Goal: Communication & Community: Answer question/provide support

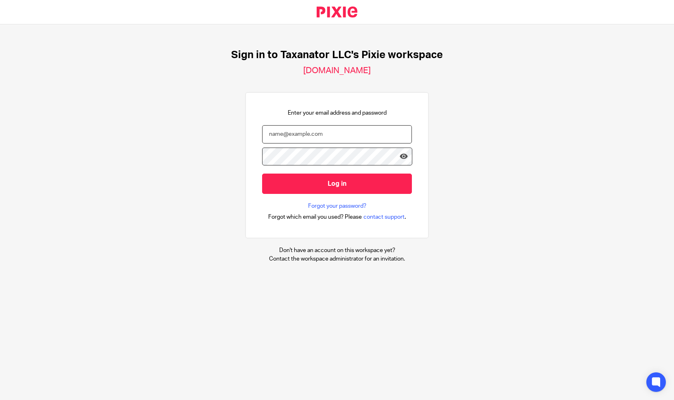
click at [382, 136] on input "email" at bounding box center [337, 134] width 150 height 18
paste input "bharmon@taxn8r.com"
type input "bharmon@taxn8r.com"
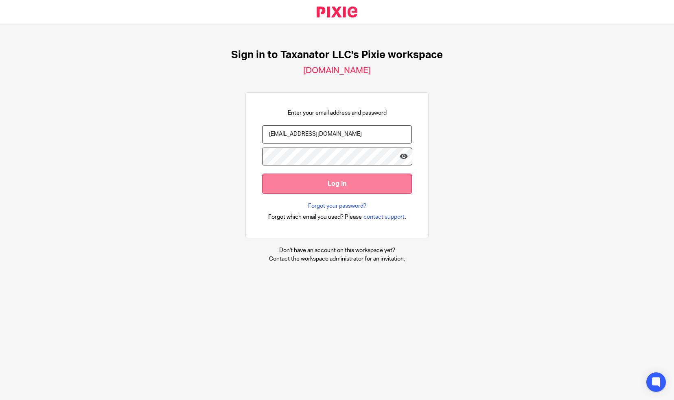
click at [326, 185] on input "Log in" at bounding box center [337, 184] width 150 height 20
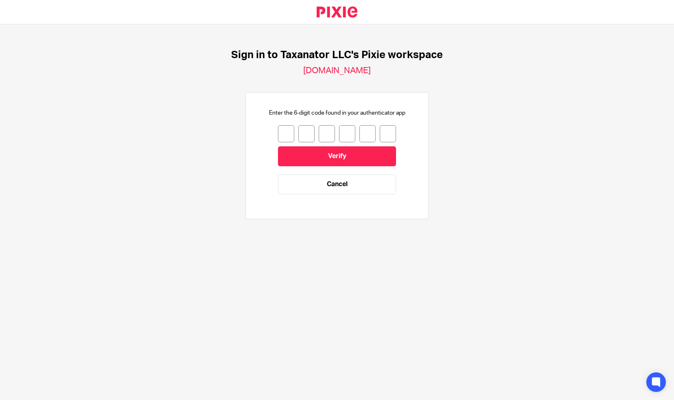
click at [280, 130] on input "number" at bounding box center [286, 133] width 16 height 17
type input "1"
type input "7"
type input "6"
type input "3"
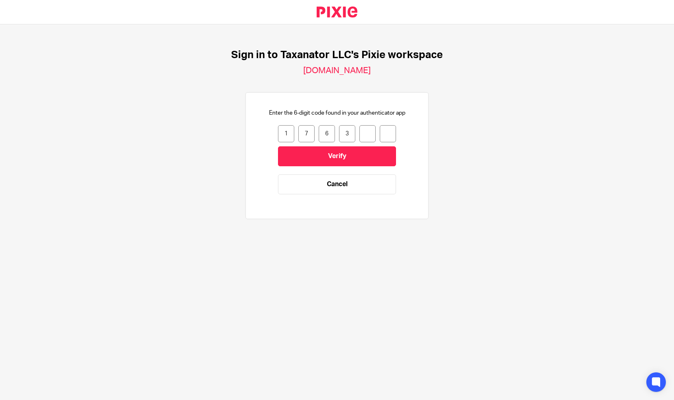
type input "8"
click at [305, 155] on input "Verify" at bounding box center [337, 157] width 118 height 20
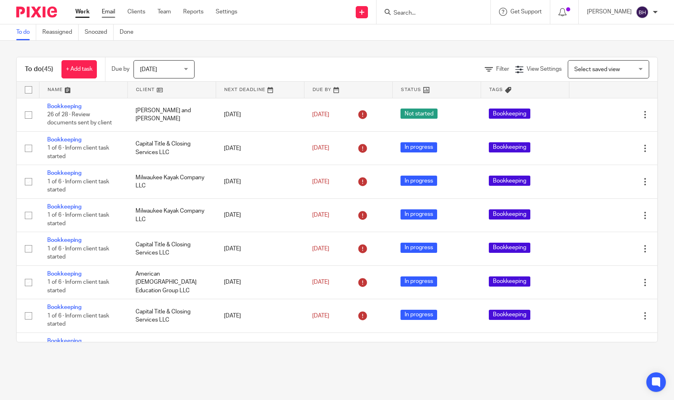
click at [105, 10] on link "Email" at bounding box center [108, 12] width 13 height 8
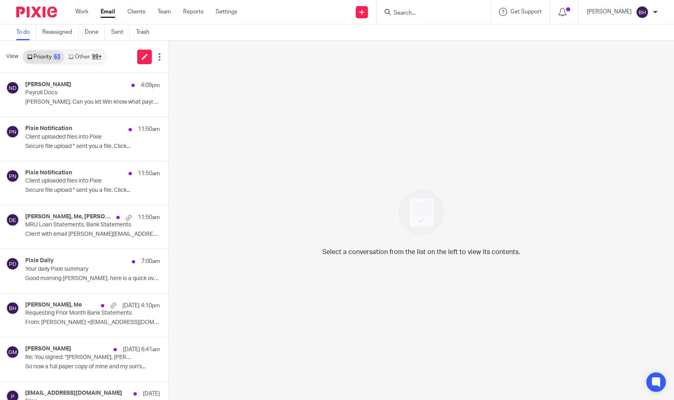
click at [85, 50] on link "Other 99+" at bounding box center [84, 56] width 41 height 13
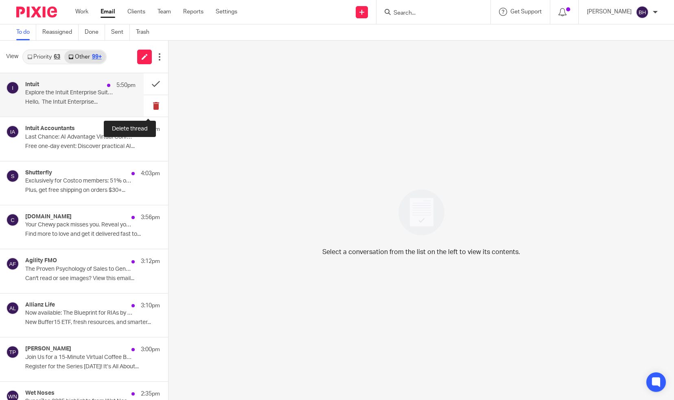
click at [149, 105] on button at bounding box center [156, 106] width 24 height 22
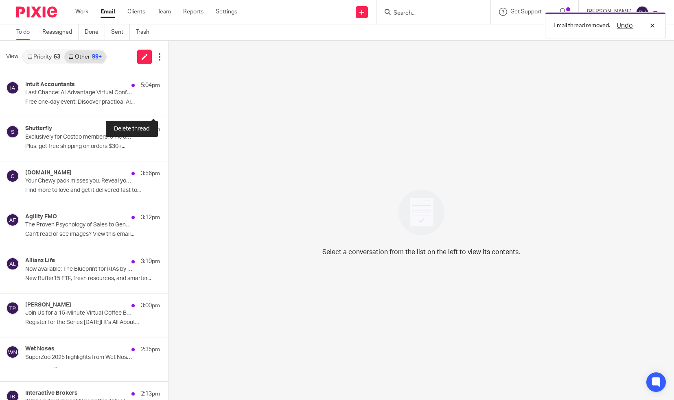
click at [168, 105] on button at bounding box center [171, 106] width 7 height 22
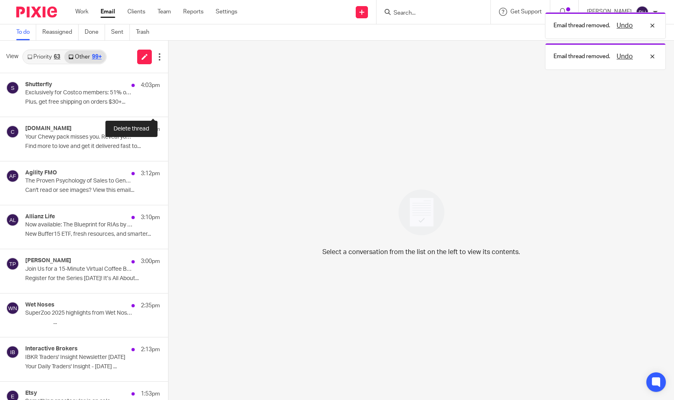
click at [168, 105] on button at bounding box center [171, 106] width 7 height 22
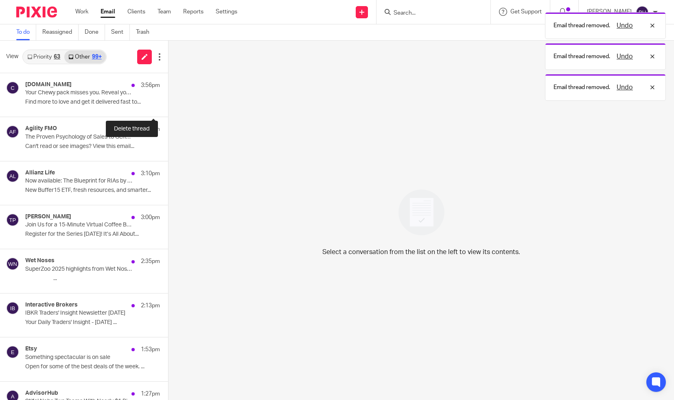
click at [168, 105] on button at bounding box center [171, 106] width 7 height 22
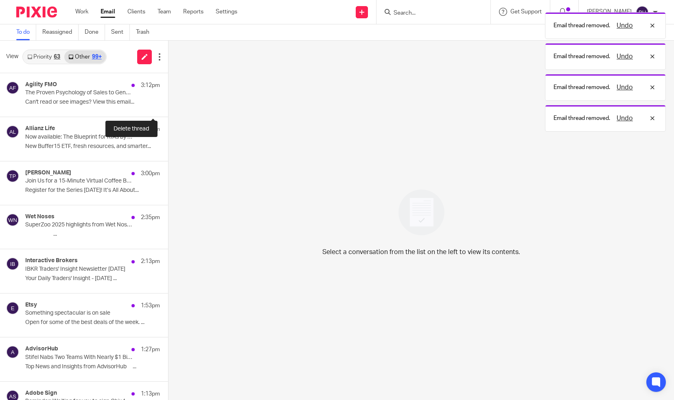
click at [168, 105] on button at bounding box center [171, 106] width 7 height 22
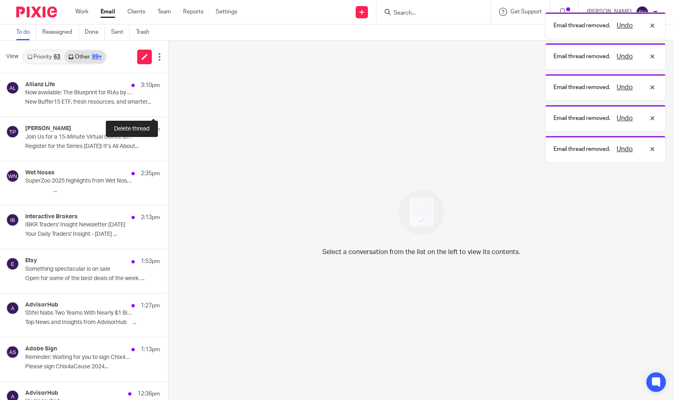
click at [168, 105] on button at bounding box center [171, 106] width 7 height 22
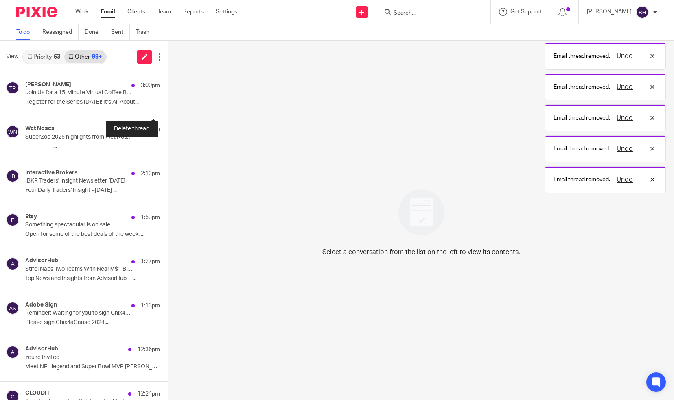
click at [168, 105] on button at bounding box center [171, 106] width 7 height 22
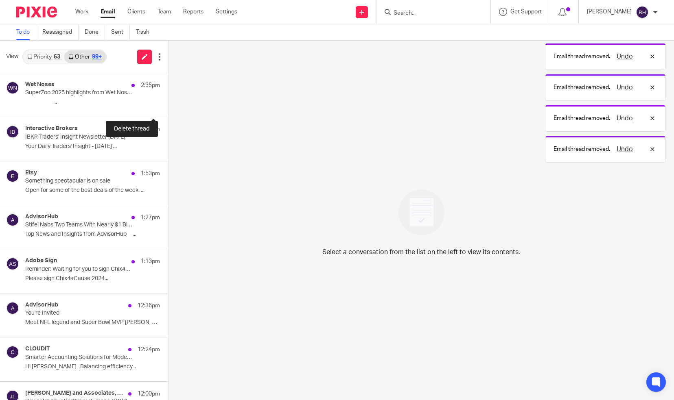
click at [168, 105] on button at bounding box center [171, 106] width 7 height 22
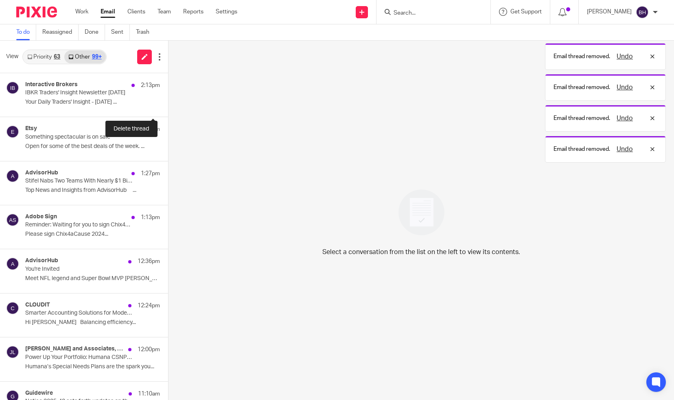
click at [168, 105] on button at bounding box center [171, 106] width 7 height 22
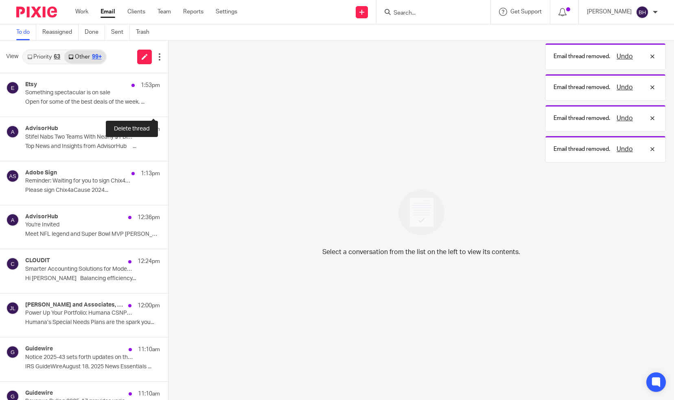
click at [168, 105] on button at bounding box center [171, 106] width 7 height 22
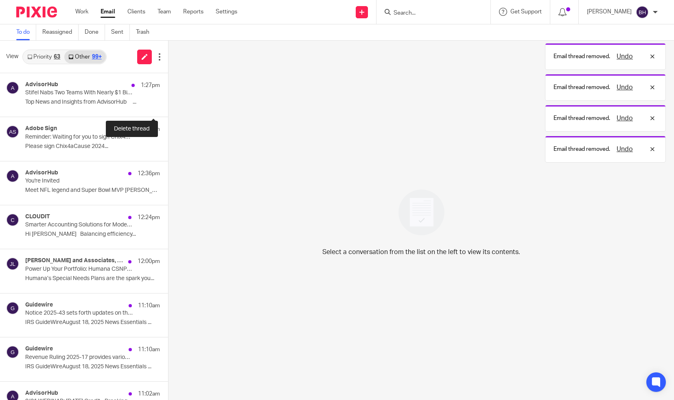
click at [168, 105] on button at bounding box center [171, 106] width 7 height 22
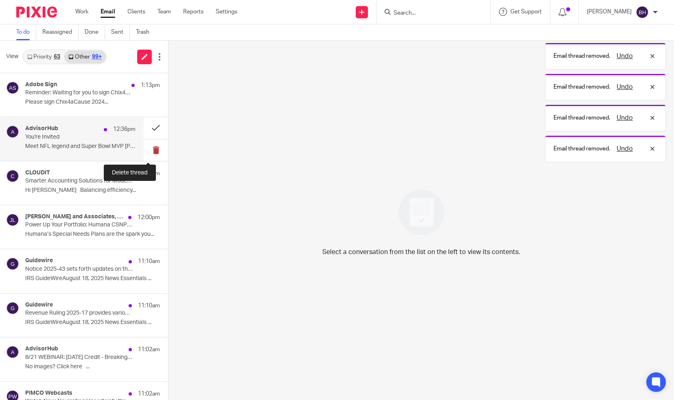
click at [147, 148] on button at bounding box center [156, 151] width 24 height 22
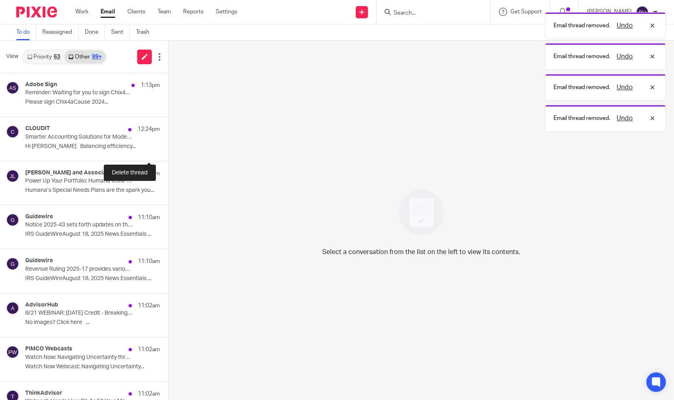
click at [168, 148] on button at bounding box center [171, 151] width 7 height 22
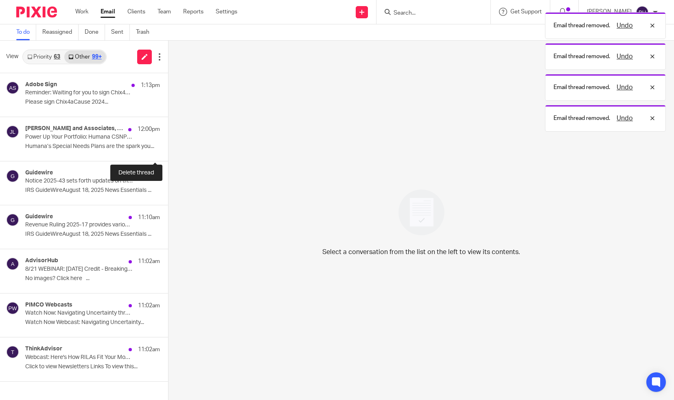
click at [168, 148] on button at bounding box center [171, 151] width 7 height 22
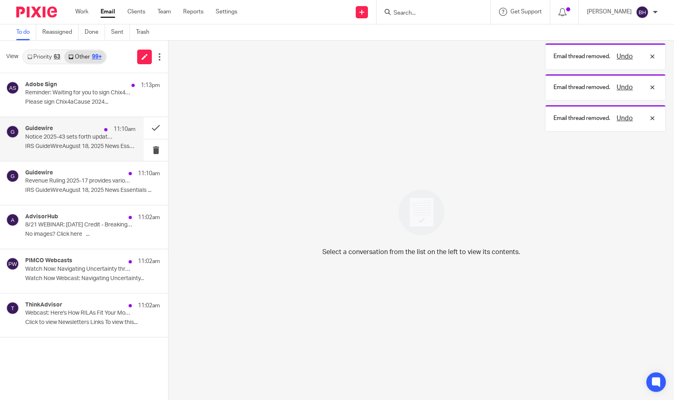
click at [118, 144] on p "IRS GuideWireAugust 18, 2025 News Essentials ..." at bounding box center [80, 146] width 110 height 7
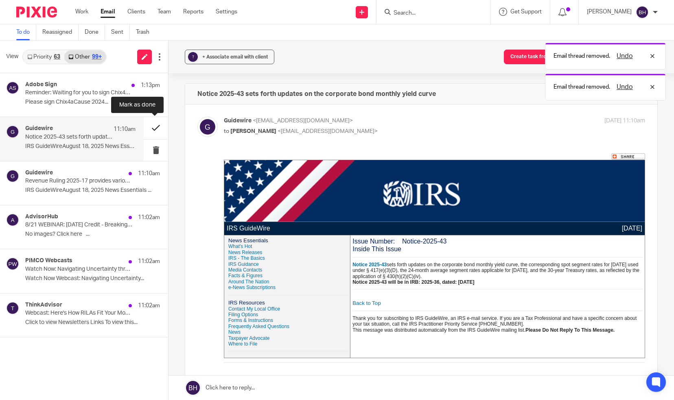
click at [150, 129] on button at bounding box center [156, 128] width 24 height 22
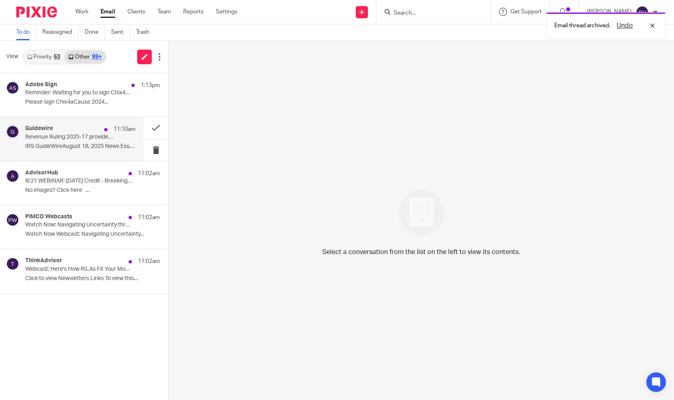
click at [123, 139] on div "Guidewire 11:10am Revenue Ruling 2025-17 provides various prescribed rates for …" at bounding box center [80, 138] width 110 height 27
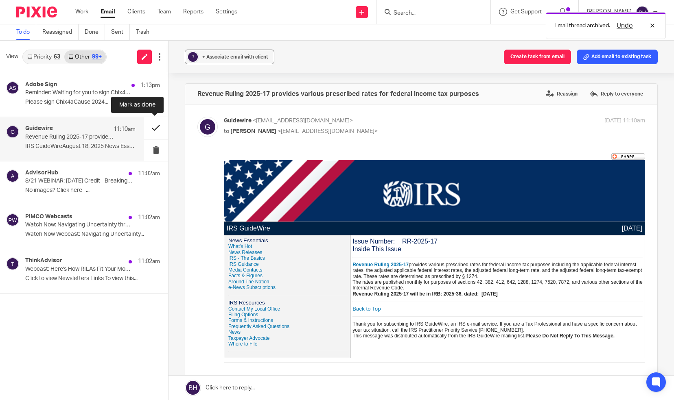
click at [150, 129] on button at bounding box center [156, 128] width 24 height 22
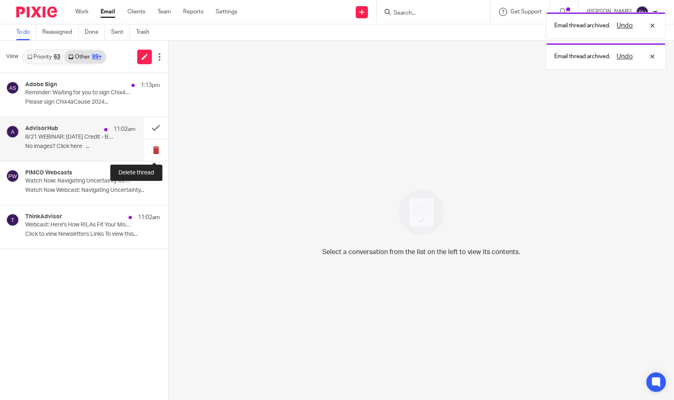
click at [154, 145] on button at bounding box center [156, 151] width 24 height 22
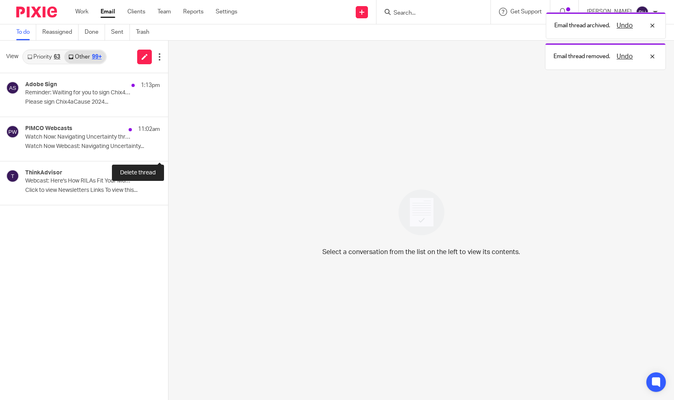
click at [168, 145] on button at bounding box center [171, 151] width 7 height 22
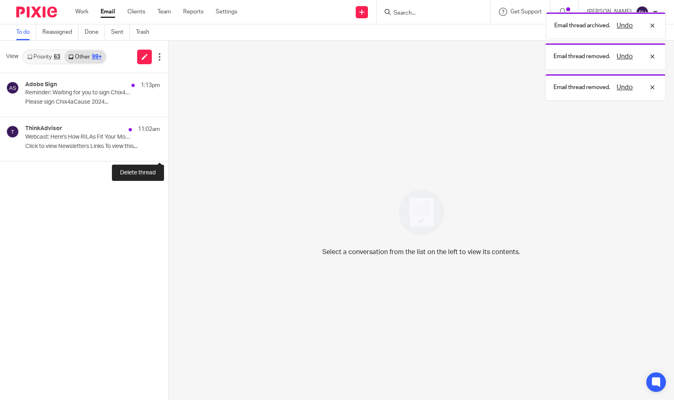
click at [168, 145] on button at bounding box center [171, 151] width 7 height 22
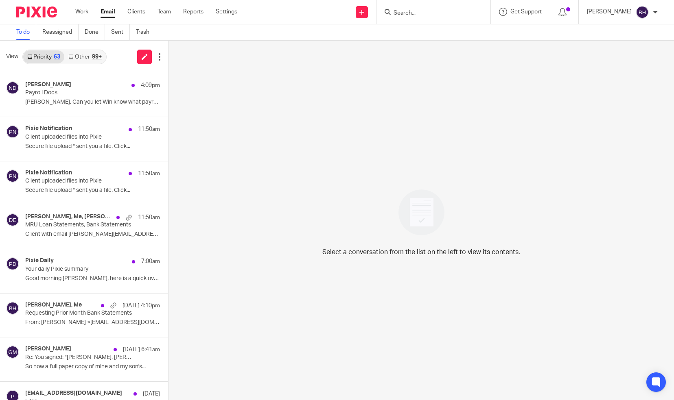
click at [82, 55] on link "Other 99+" at bounding box center [84, 56] width 41 height 13
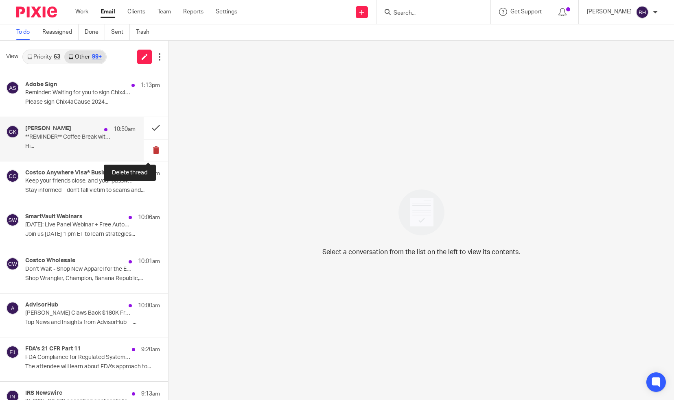
click at [148, 151] on button at bounding box center [156, 151] width 24 height 22
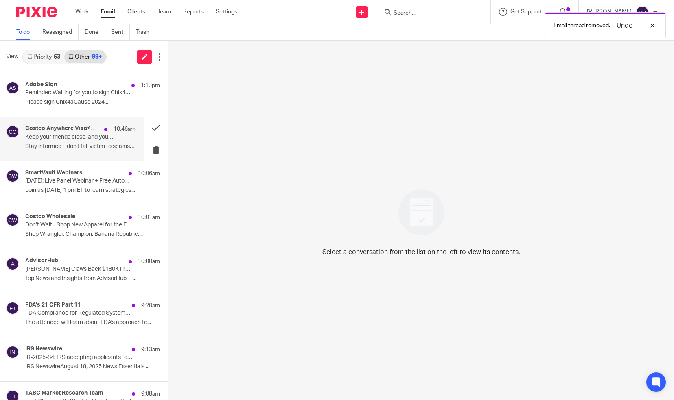
click at [108, 149] on p "Stay informed – don't fall victim to scams and..." at bounding box center [80, 146] width 110 height 7
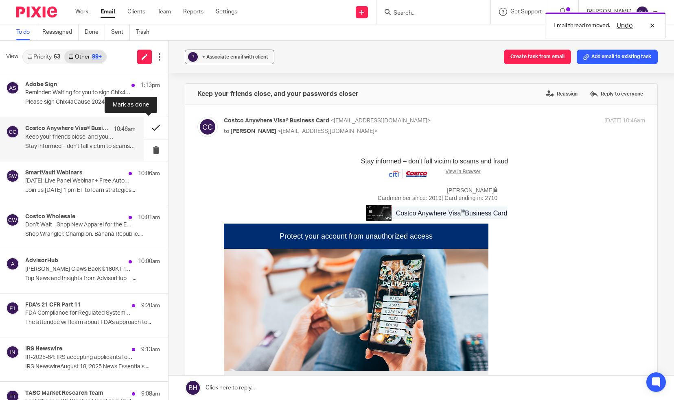
click at [146, 130] on button at bounding box center [156, 128] width 24 height 22
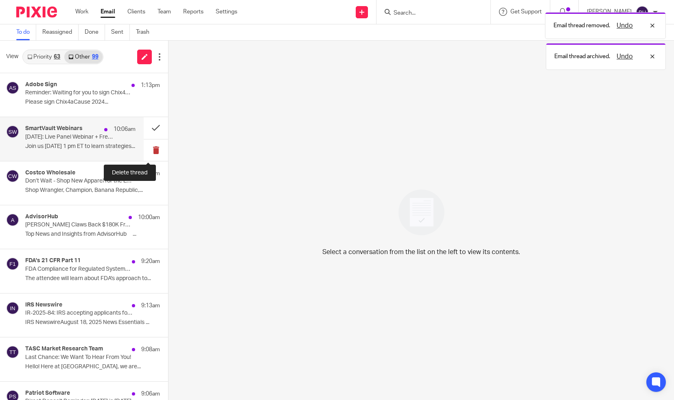
click at [147, 150] on button at bounding box center [156, 151] width 24 height 22
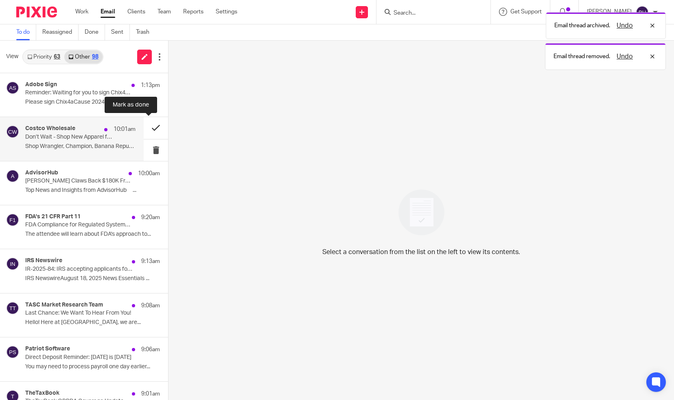
click at [150, 129] on button at bounding box center [156, 128] width 24 height 22
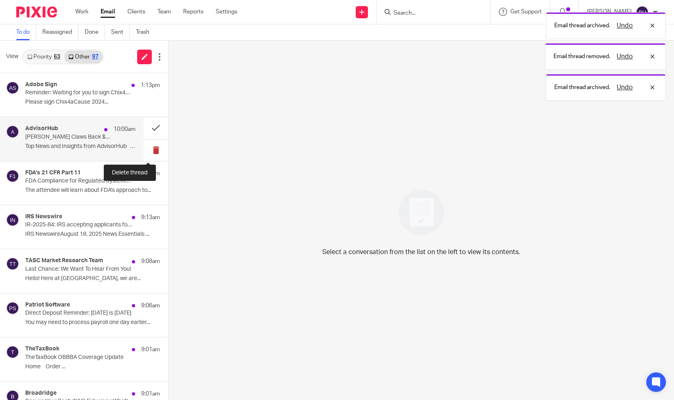
click at [150, 148] on button at bounding box center [156, 151] width 24 height 22
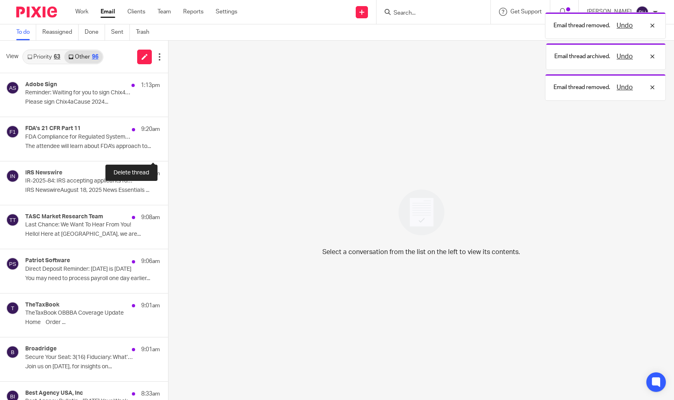
click at [168, 148] on button at bounding box center [171, 151] width 7 height 22
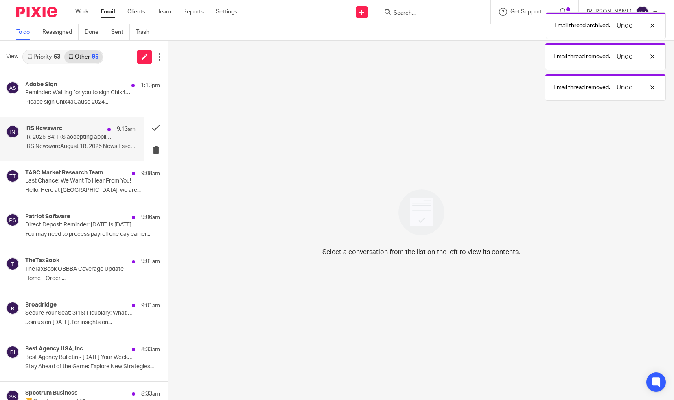
click at [111, 142] on div "IRS Newswire 9:13am IR-2025-84: IRS accepting applicants for 2026 Compliance As…" at bounding box center [80, 138] width 110 height 27
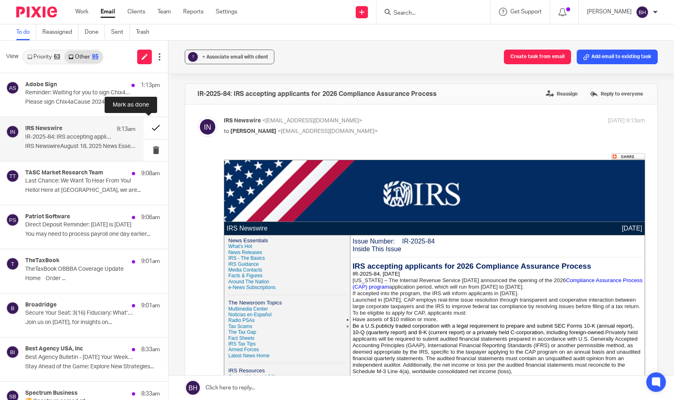
click at [146, 130] on button at bounding box center [156, 128] width 24 height 22
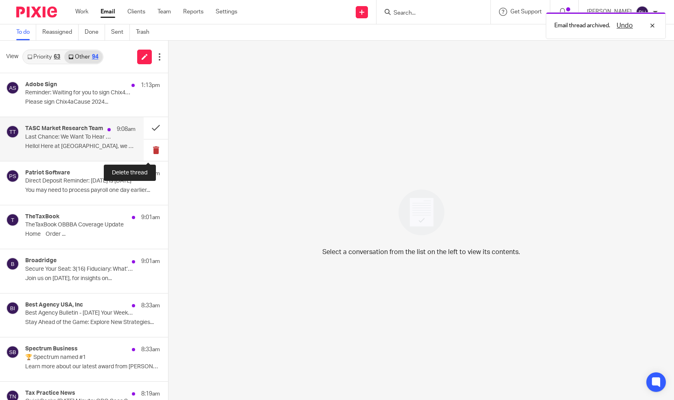
click at [151, 151] on button at bounding box center [156, 151] width 24 height 22
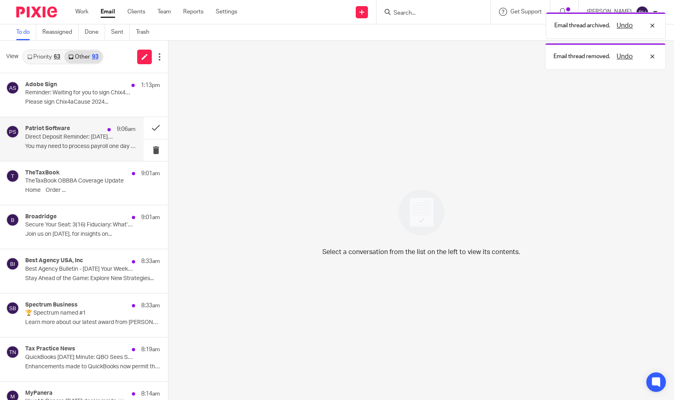
click at [102, 150] on p "You may need to process payroll one day earlier..." at bounding box center [80, 146] width 110 height 7
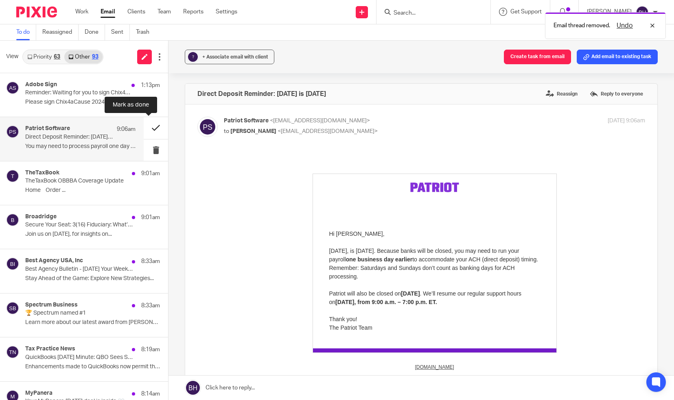
click at [146, 129] on button at bounding box center [156, 128] width 24 height 22
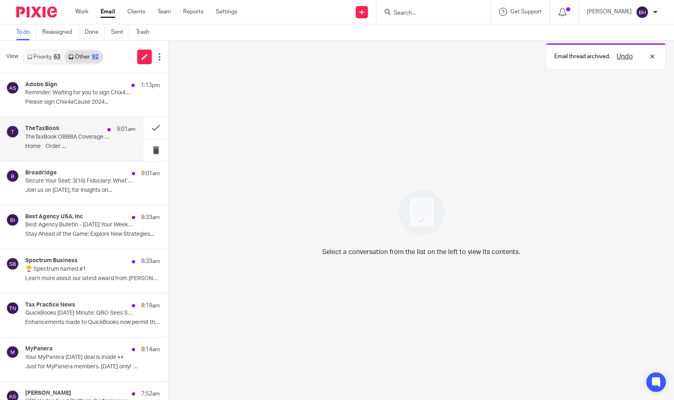
click at [110, 147] on p "Home Order ..." at bounding box center [80, 146] width 110 height 7
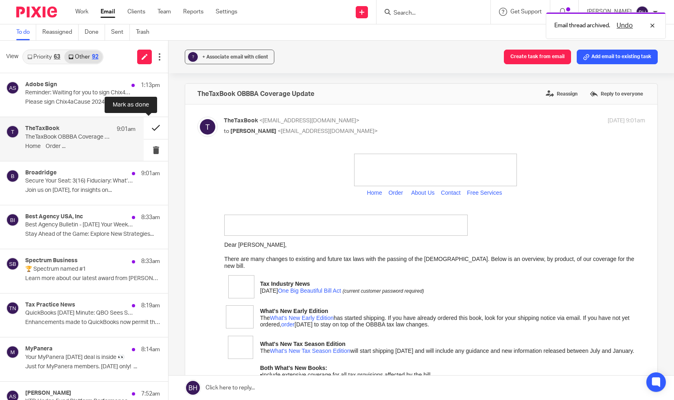
click at [147, 134] on button at bounding box center [156, 128] width 24 height 22
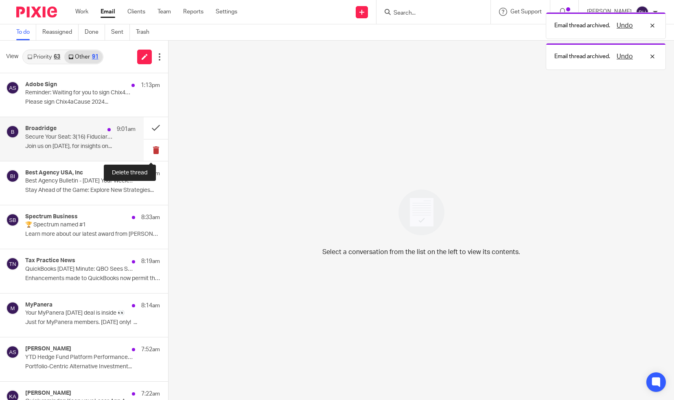
click at [147, 151] on button at bounding box center [156, 151] width 24 height 22
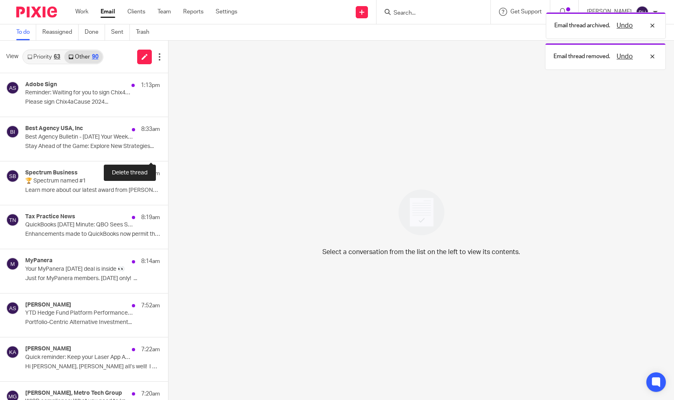
click at [168, 151] on button at bounding box center [171, 151] width 7 height 22
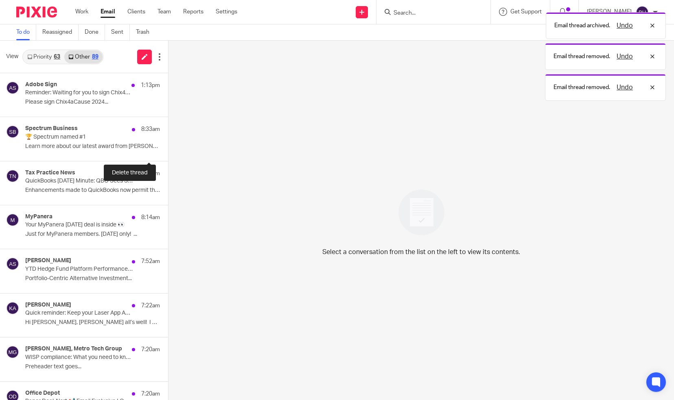
click at [168, 151] on button at bounding box center [171, 151] width 7 height 22
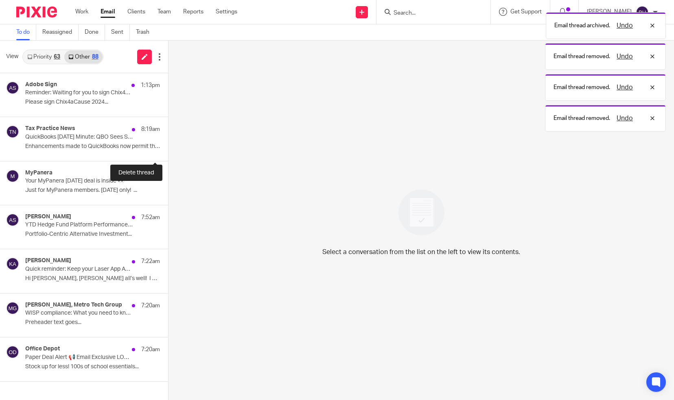
click at [168, 151] on button at bounding box center [171, 151] width 7 height 22
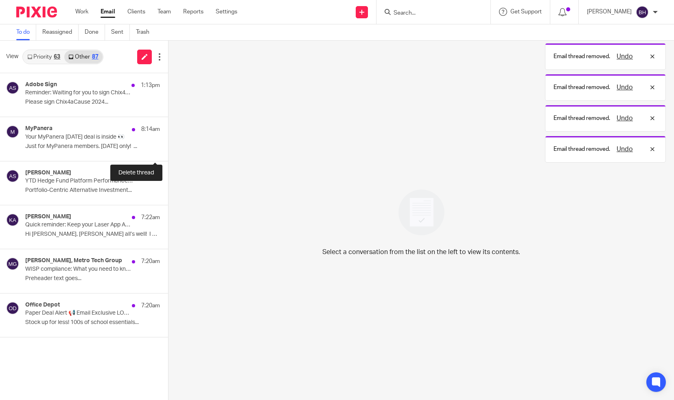
click at [168, 151] on button at bounding box center [171, 151] width 7 height 22
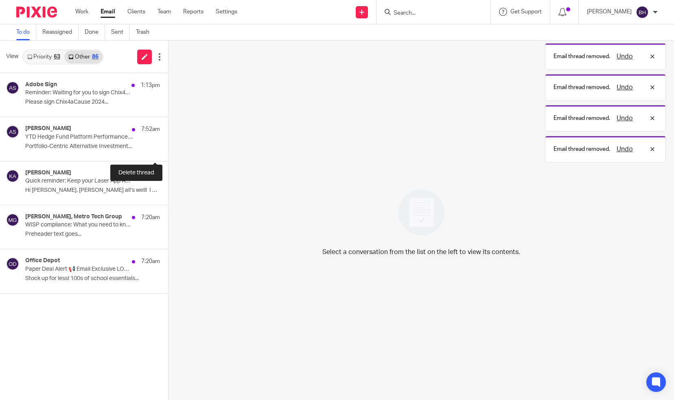
click at [168, 151] on button at bounding box center [171, 151] width 7 height 22
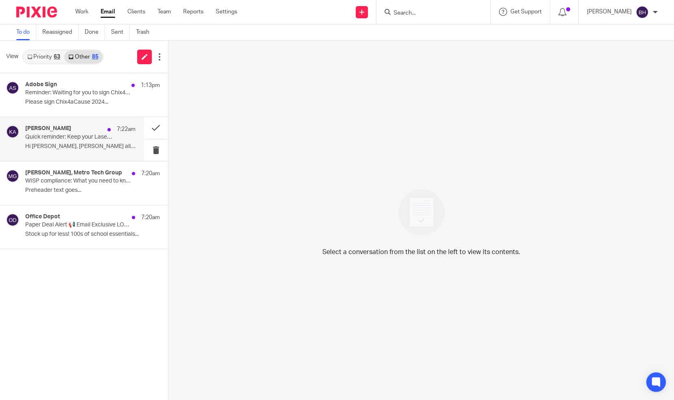
click at [126, 149] on p "Hi Barbara, Hope all’s well! I noticed..." at bounding box center [80, 146] width 110 height 7
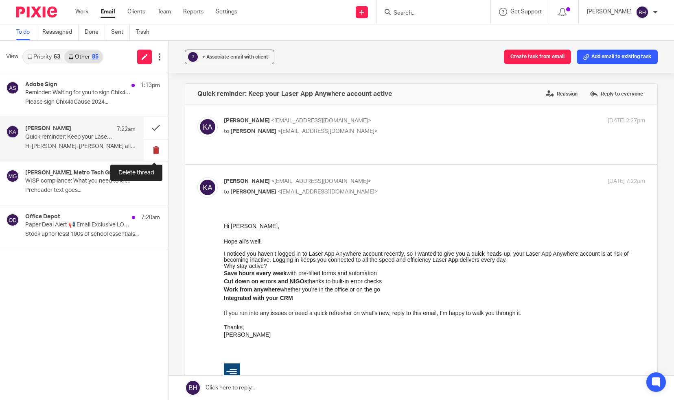
click at [156, 149] on button at bounding box center [156, 151] width 24 height 22
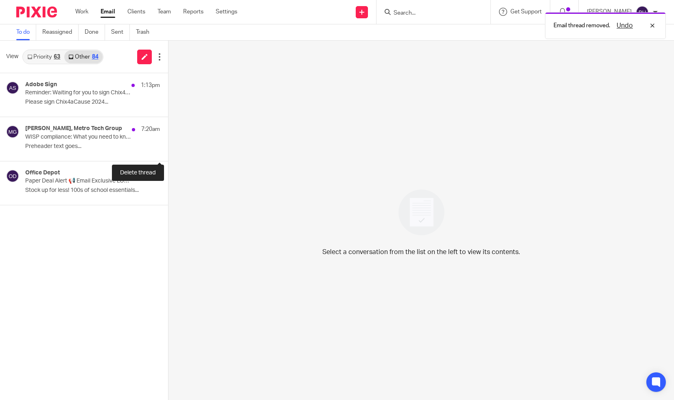
click at [168, 149] on button at bounding box center [171, 151] width 7 height 22
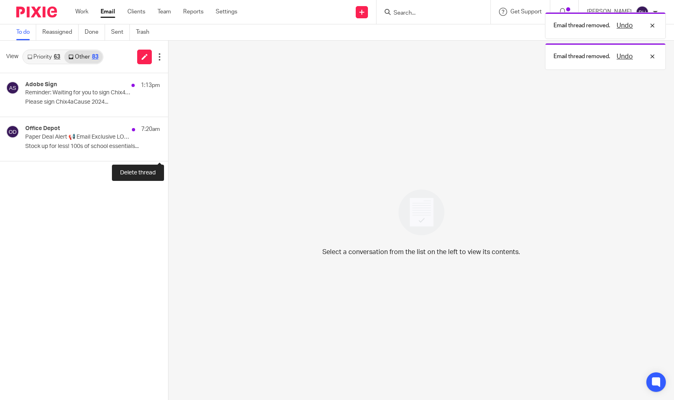
click at [168, 149] on button at bounding box center [171, 151] width 7 height 22
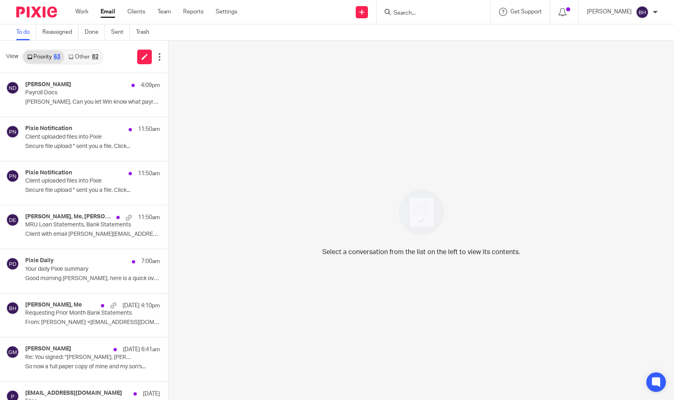
click at [84, 55] on link "Other 82" at bounding box center [83, 56] width 38 height 13
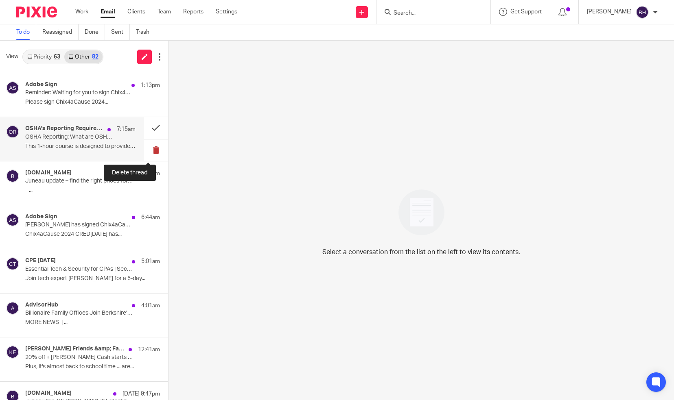
click at [147, 150] on button at bounding box center [156, 151] width 24 height 22
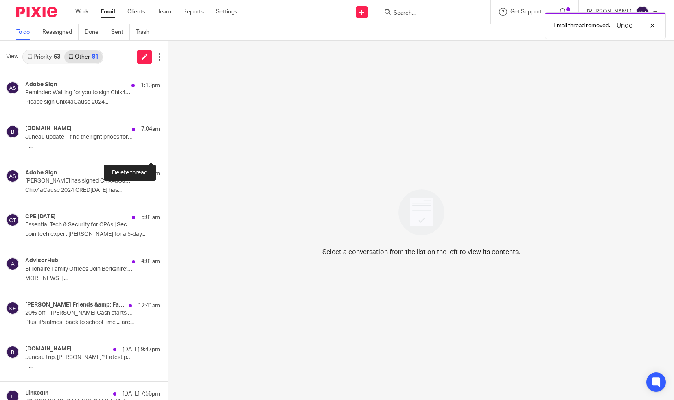
click at [168, 150] on button at bounding box center [171, 151] width 7 height 22
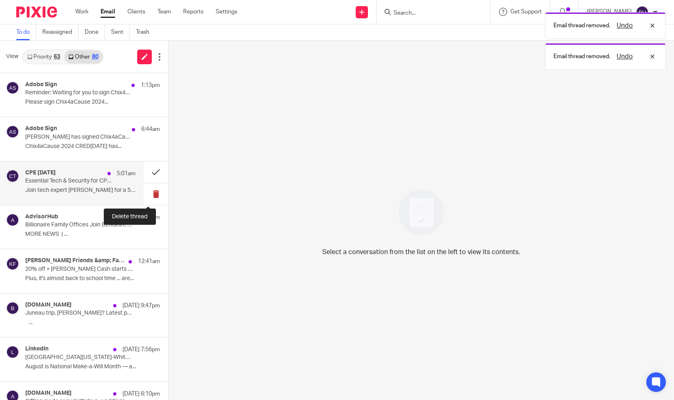
click at [147, 192] on button at bounding box center [156, 195] width 24 height 22
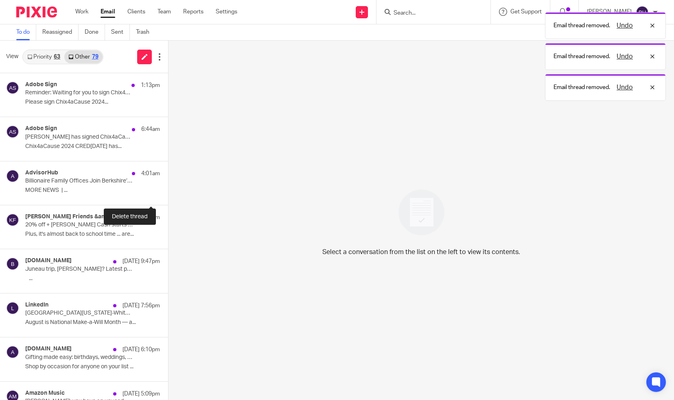
click at [168, 192] on button at bounding box center [171, 195] width 7 height 22
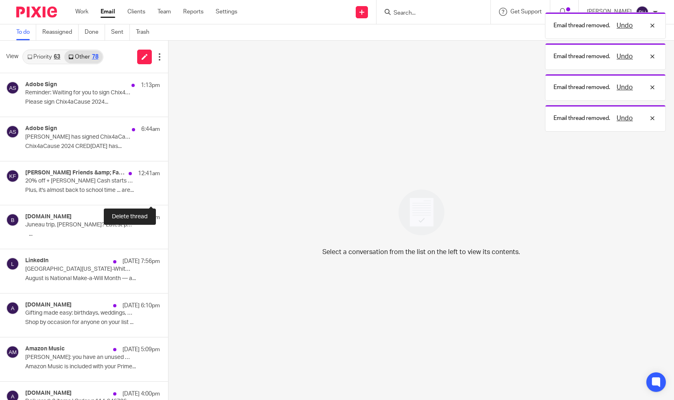
click at [168, 192] on button at bounding box center [171, 195] width 7 height 22
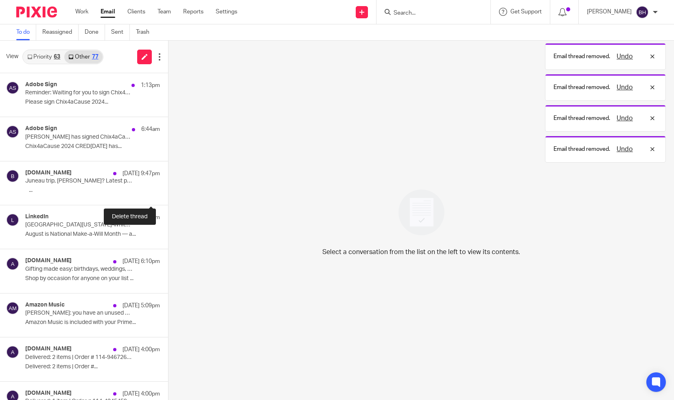
click at [168, 192] on button at bounding box center [171, 195] width 7 height 22
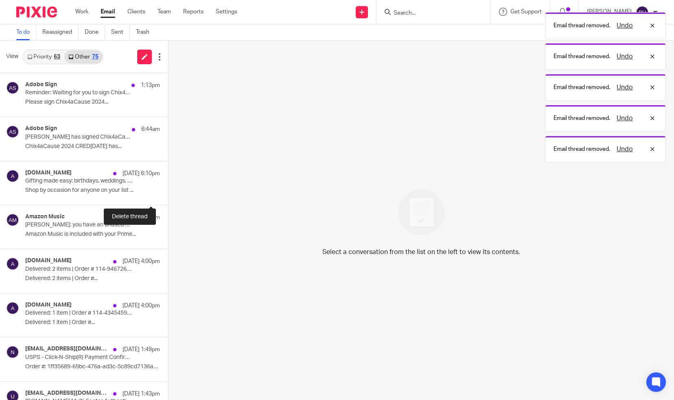
click at [168, 192] on button at bounding box center [171, 195] width 7 height 22
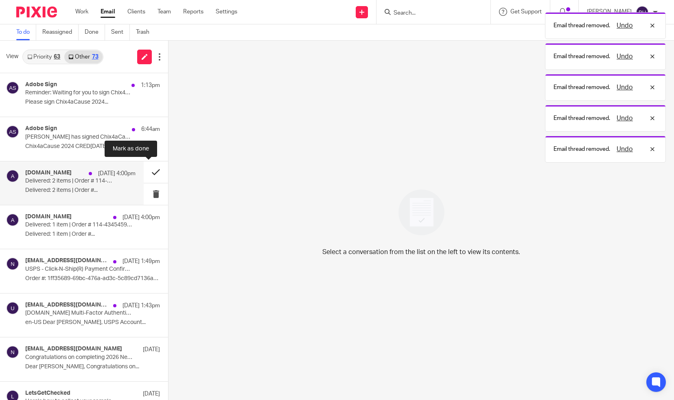
click at [148, 173] on button at bounding box center [156, 173] width 24 height 22
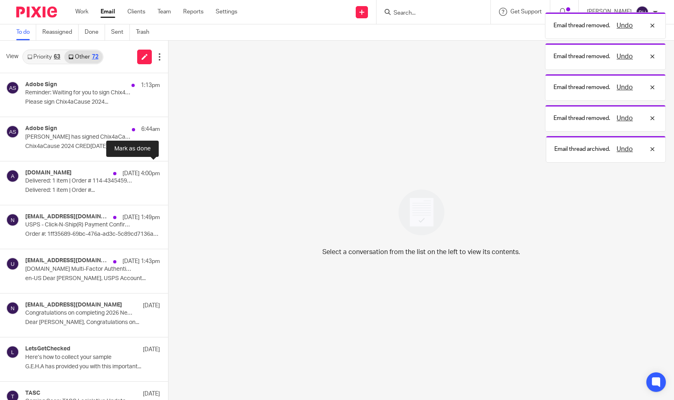
click at [168, 173] on button at bounding box center [171, 173] width 7 height 22
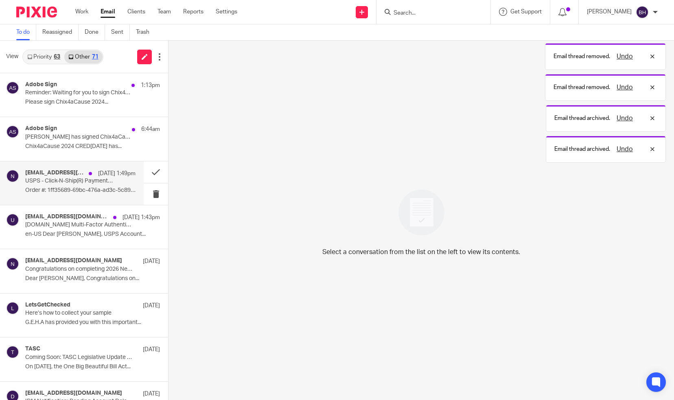
click at [125, 192] on p "Order #: 1ff35689-69bc-476a-ad3c-5c89cd7136a6..." at bounding box center [80, 190] width 110 height 7
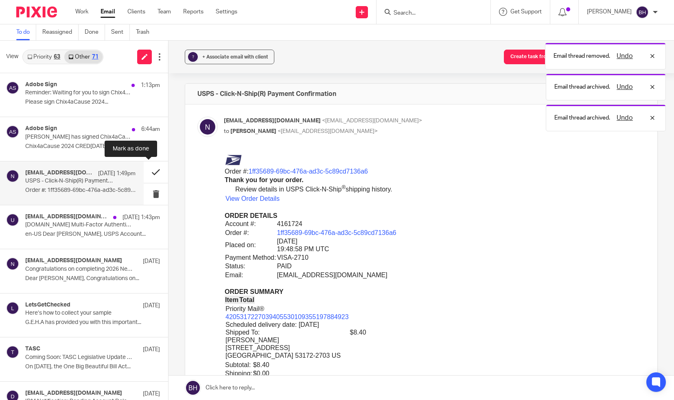
click at [151, 177] on button at bounding box center [156, 173] width 24 height 22
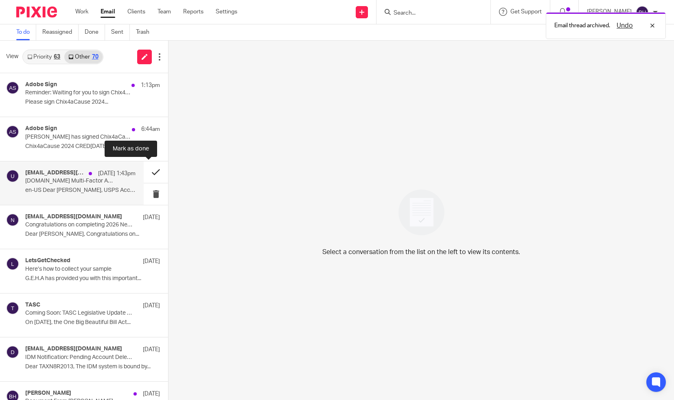
click at [147, 174] on button at bounding box center [156, 173] width 24 height 22
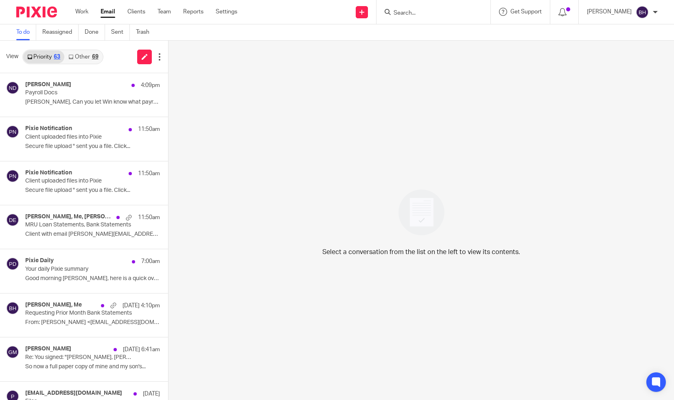
click at [87, 56] on link "Other 69" at bounding box center [83, 56] width 38 height 13
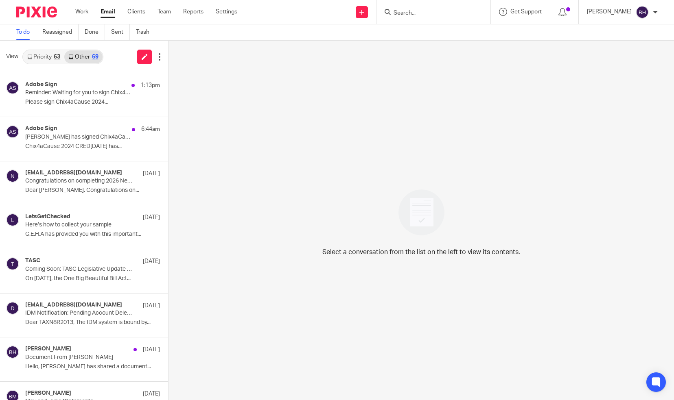
click at [50, 58] on link "Priority 63" at bounding box center [43, 56] width 41 height 13
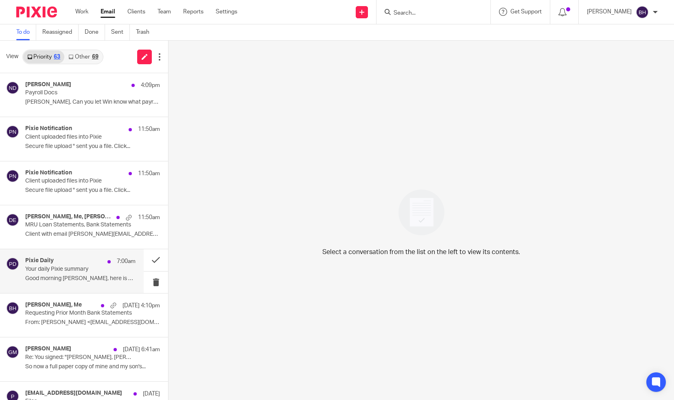
click at [89, 269] on p "Your daily Pixie summary" at bounding box center [69, 269] width 88 height 7
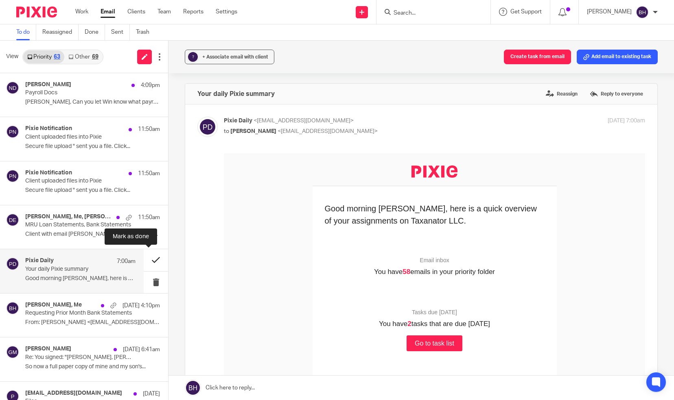
click at [145, 262] on button at bounding box center [156, 260] width 24 height 22
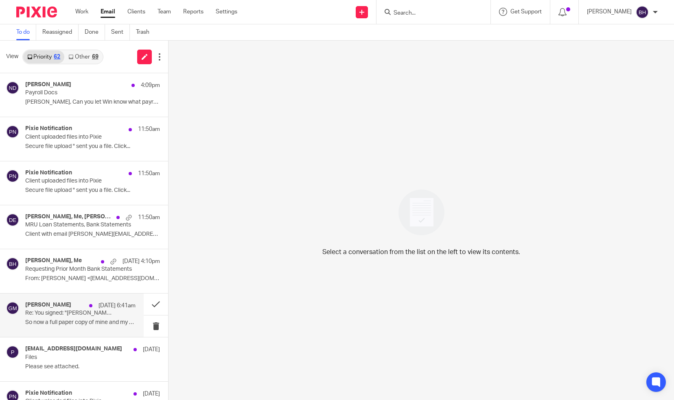
click at [106, 312] on p "Re: You signed: "[PERSON_NAME], [PERSON_NAME] 2024 Revised 8879"" at bounding box center [69, 313] width 88 height 7
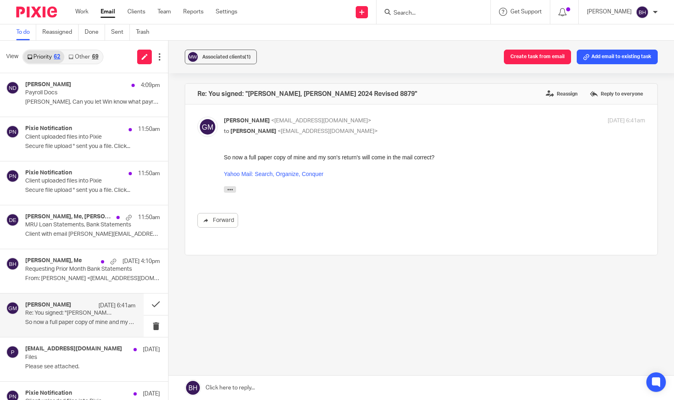
click at [226, 384] on link at bounding box center [420, 388] width 505 height 24
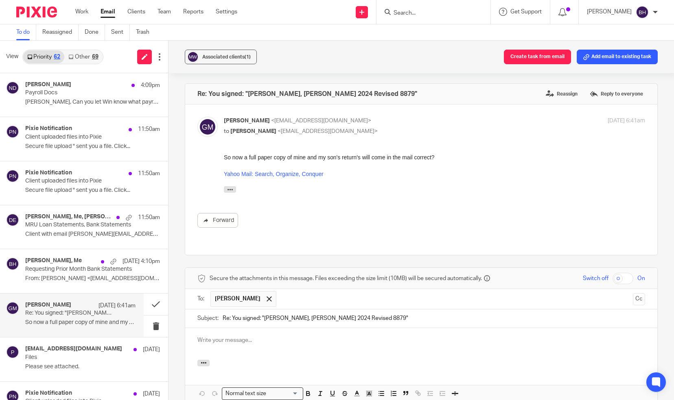
scroll to position [86, 0]
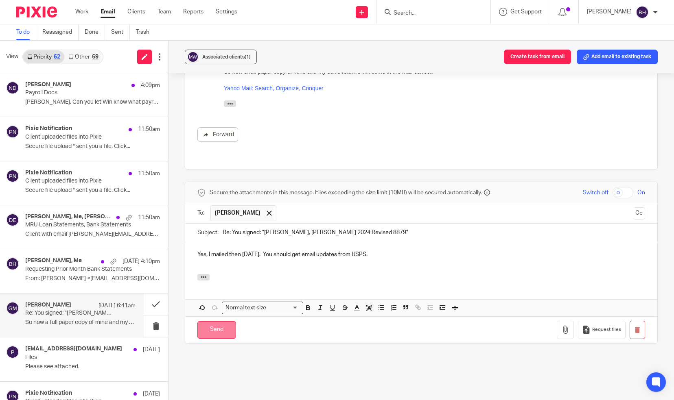
click at [219, 322] on input "Send" at bounding box center [216, 331] width 39 height 18
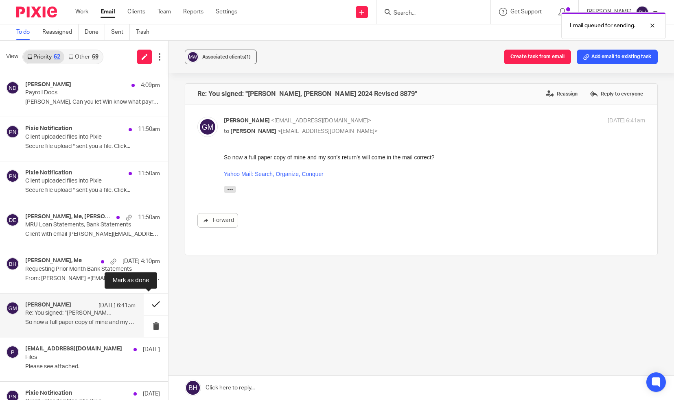
scroll to position [0, 0]
click at [150, 304] on button at bounding box center [156, 305] width 24 height 22
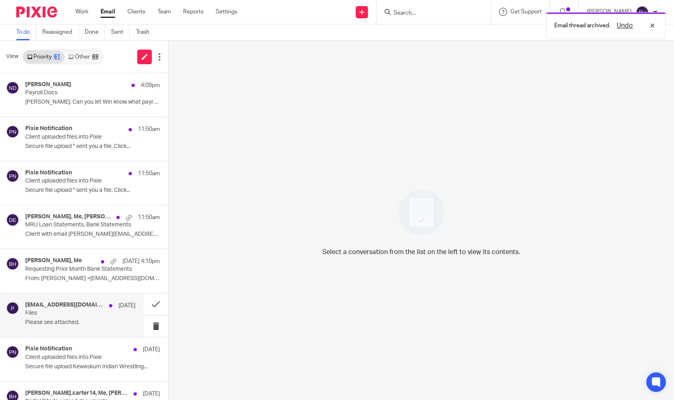
click at [112, 314] on div "[EMAIL_ADDRESS][DOMAIN_NAME] [DATE] Files Please see attached." at bounding box center [80, 315] width 110 height 27
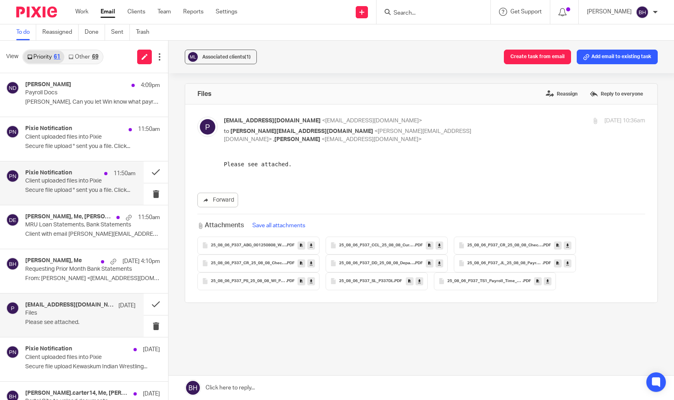
click at [77, 183] on p "Client uploaded files into Pixie" at bounding box center [69, 181] width 88 height 7
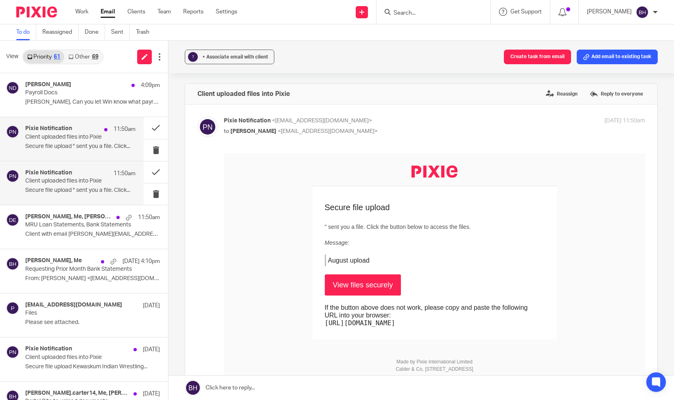
click at [74, 146] on p "Secure file upload " sent you a file. Click..." at bounding box center [80, 146] width 110 height 7
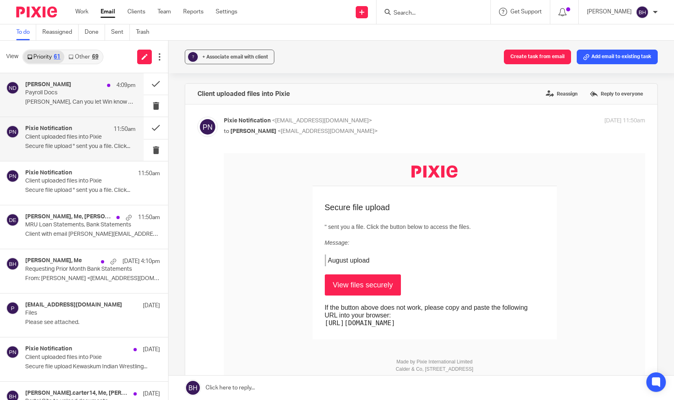
click at [72, 105] on p "[PERSON_NAME], Can you let Win know what payroll..." at bounding box center [80, 102] width 110 height 7
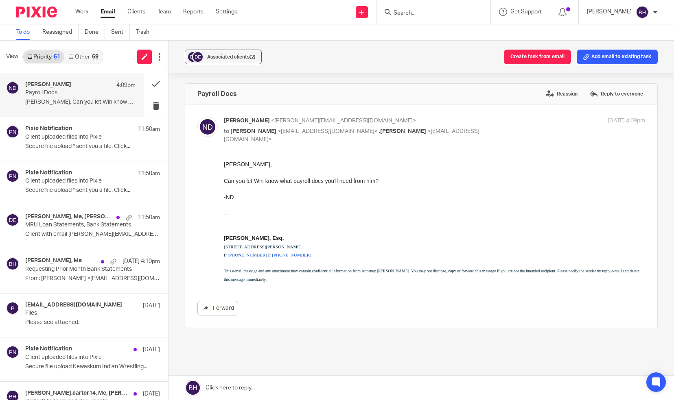
click at [234, 386] on link at bounding box center [420, 388] width 505 height 24
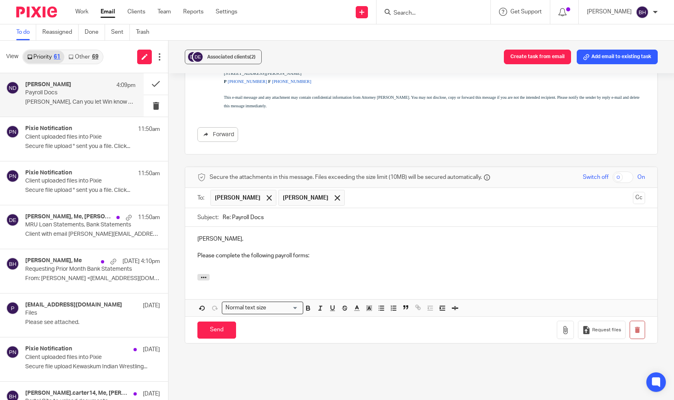
click at [200, 266] on p at bounding box center [421, 264] width 448 height 8
click at [381, 311] on line "button" at bounding box center [382, 311] width 4 height 0
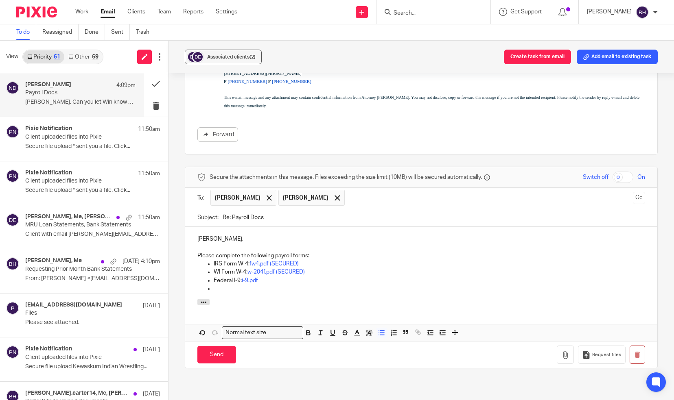
click at [186, 317] on div "[PERSON_NAME], Please complete the following payroll forms: IRS Form W-4: fw4.p…" at bounding box center [421, 284] width 472 height 114
click at [228, 286] on p at bounding box center [429, 289] width 431 height 8
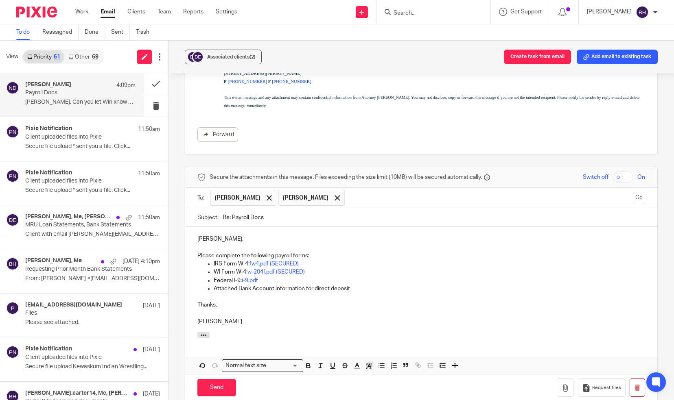
click at [296, 280] on p "Federal I-9: i-9.pdf" at bounding box center [429, 281] width 431 height 8
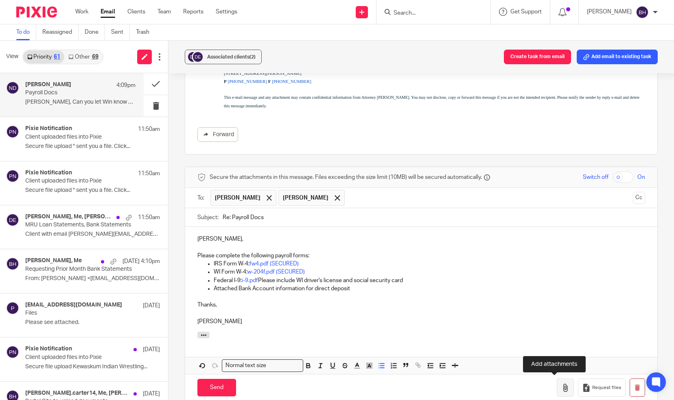
click at [559, 386] on button "button" at bounding box center [565, 388] width 17 height 18
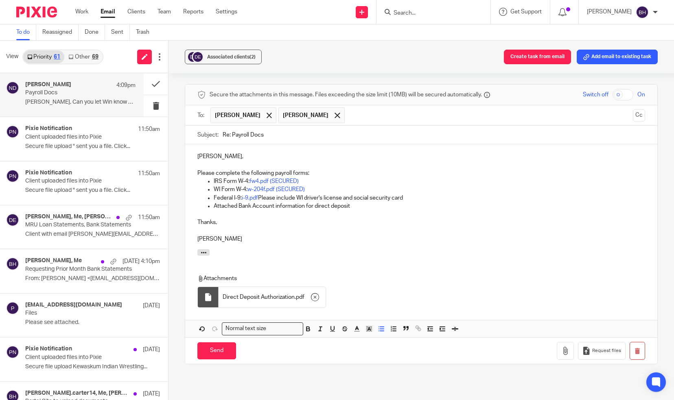
scroll to position [256, 0]
click at [217, 346] on input "Send" at bounding box center [216, 352] width 39 height 18
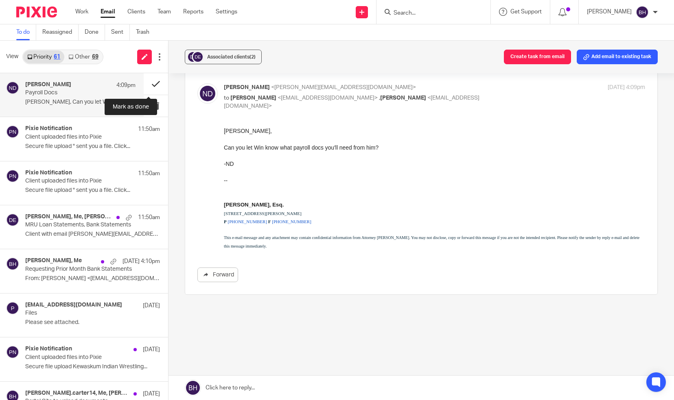
click at [147, 86] on button at bounding box center [156, 84] width 24 height 22
